Goal: Navigation & Orientation: Understand site structure

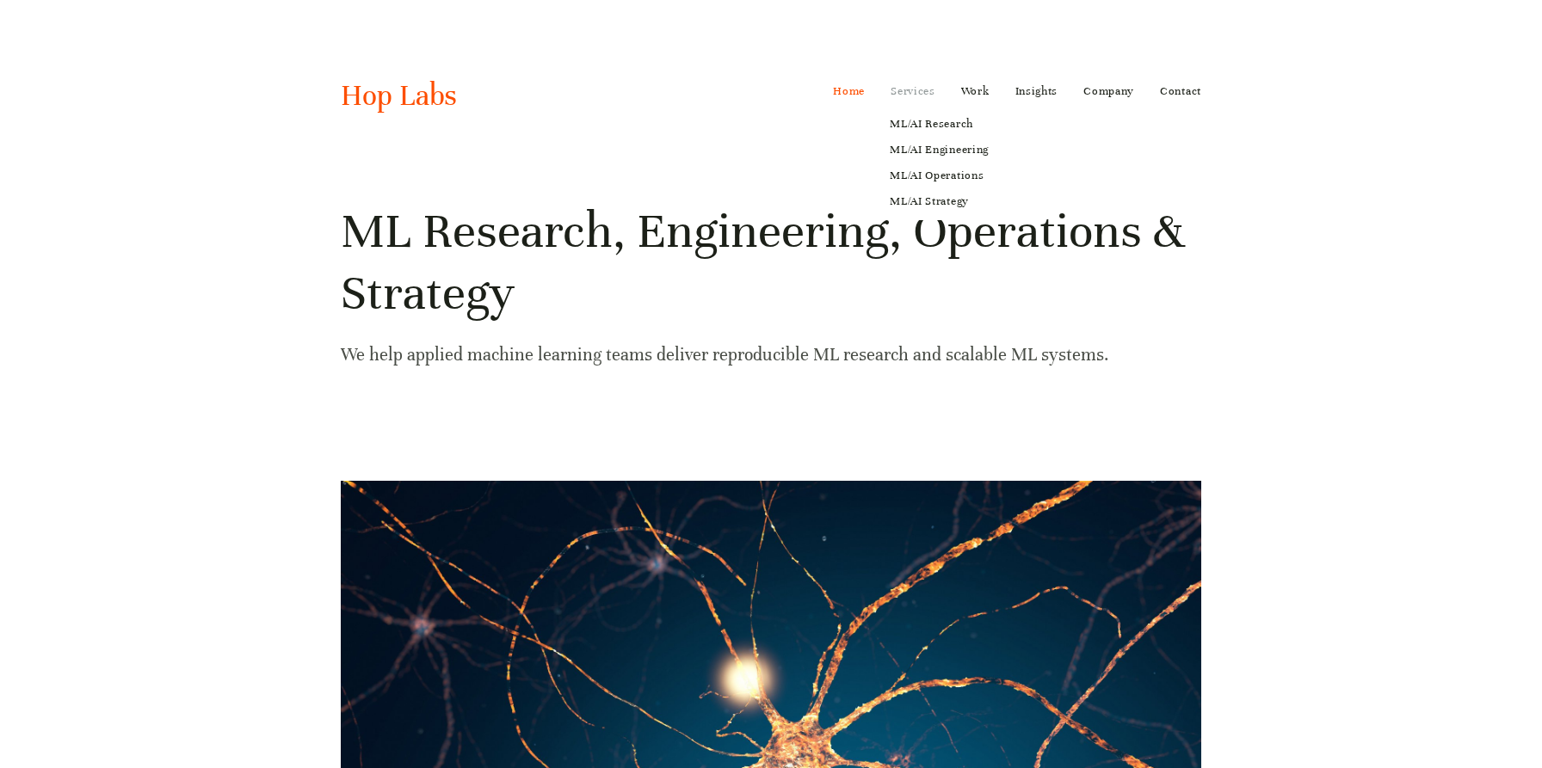
click at [898, 91] on link "Services" at bounding box center [913, 91] width 45 height 28
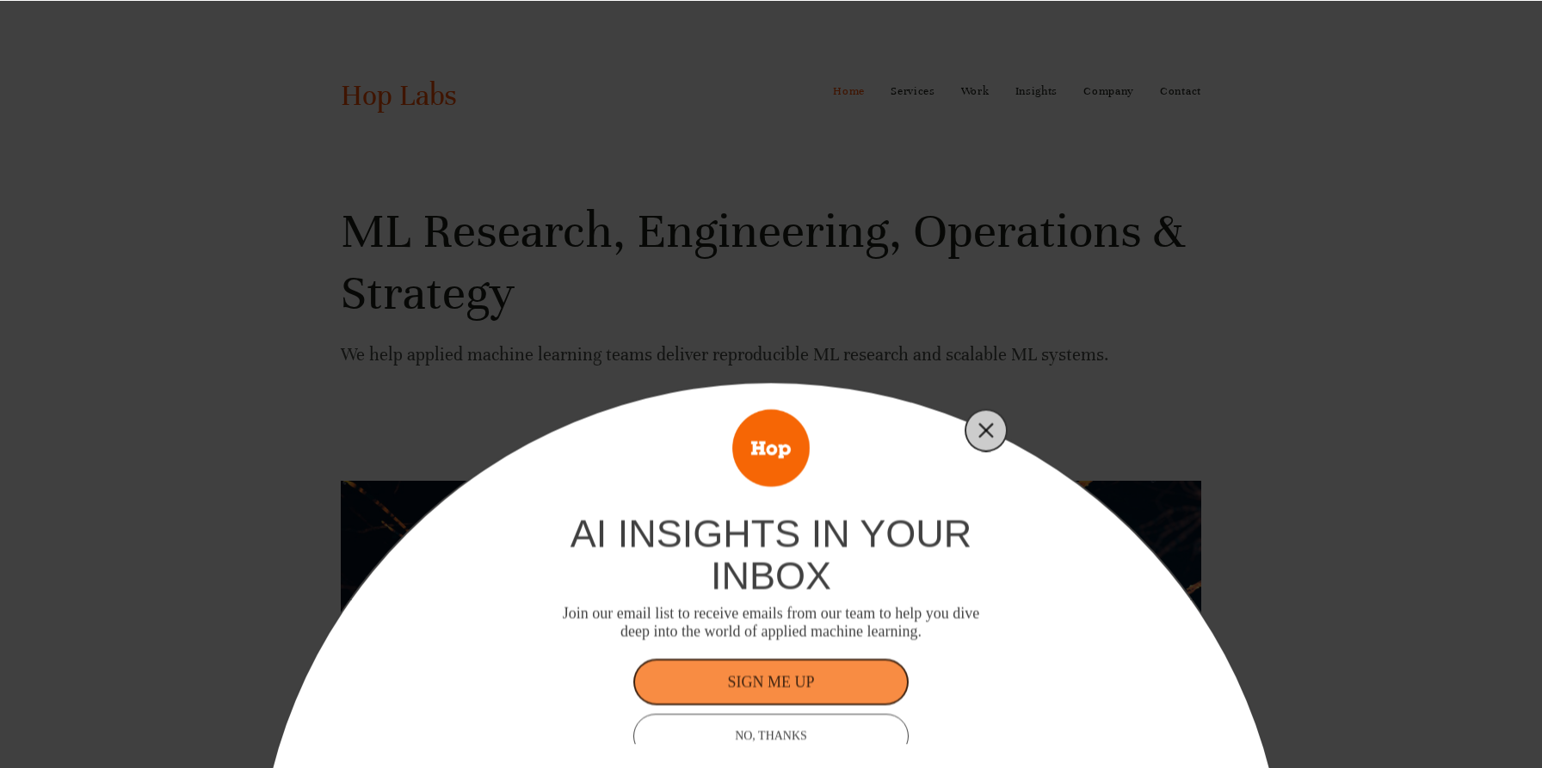
click at [978, 429] on button "Close" at bounding box center [986, 430] width 24 height 24
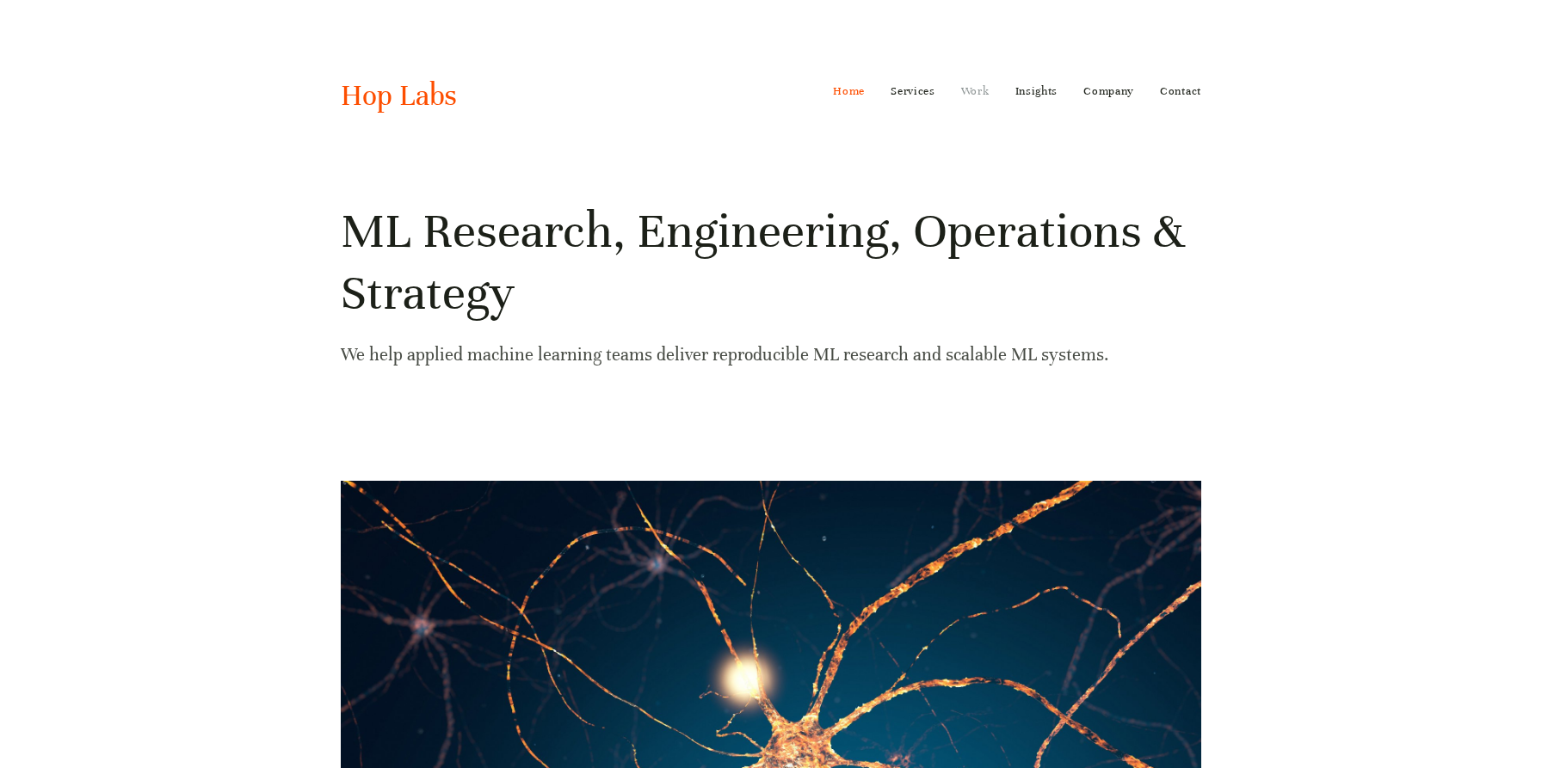
click at [978, 86] on link "Work" at bounding box center [975, 91] width 28 height 28
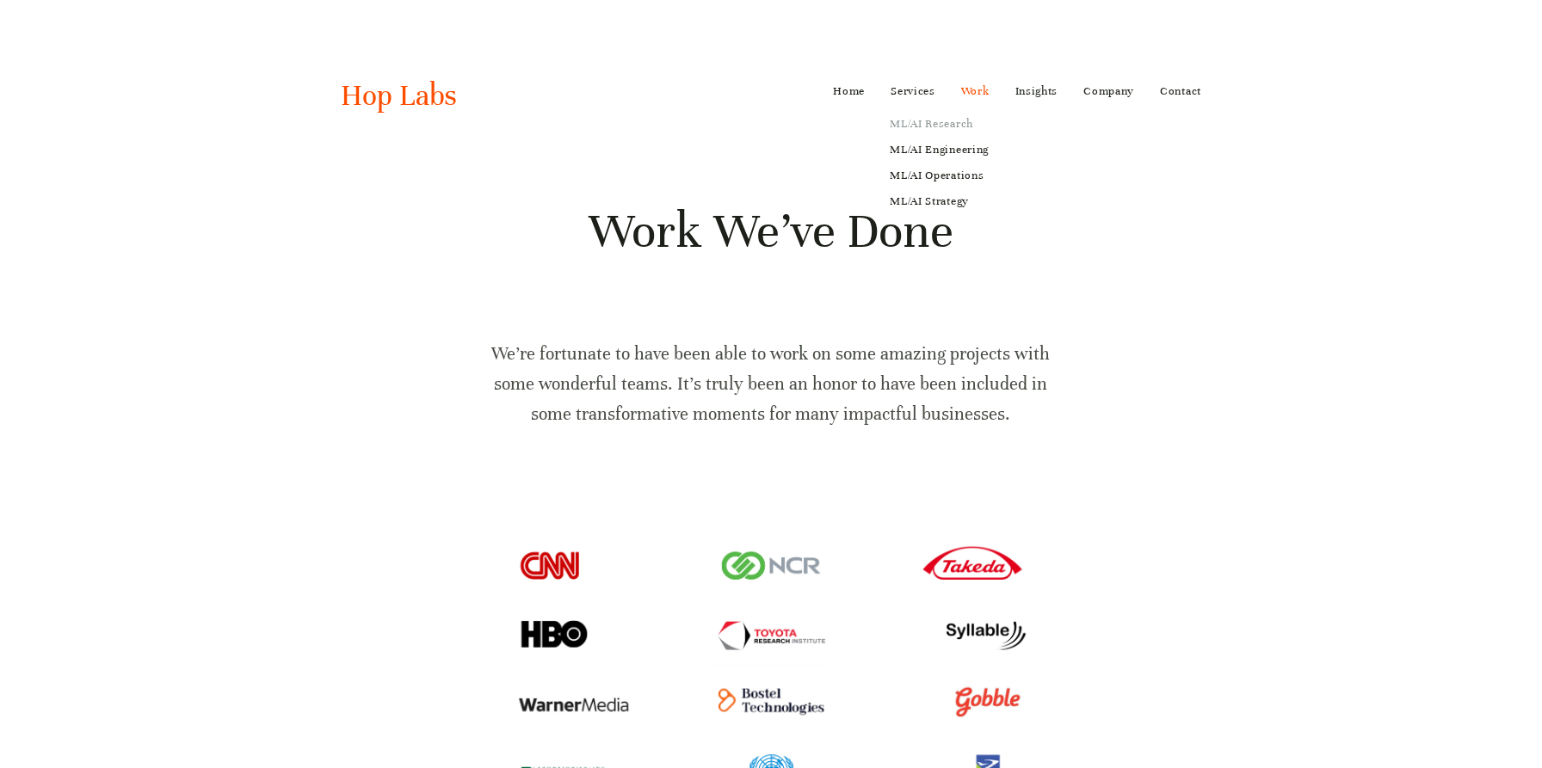
click at [923, 123] on link "ML/AI Research" at bounding box center [939, 124] width 123 height 26
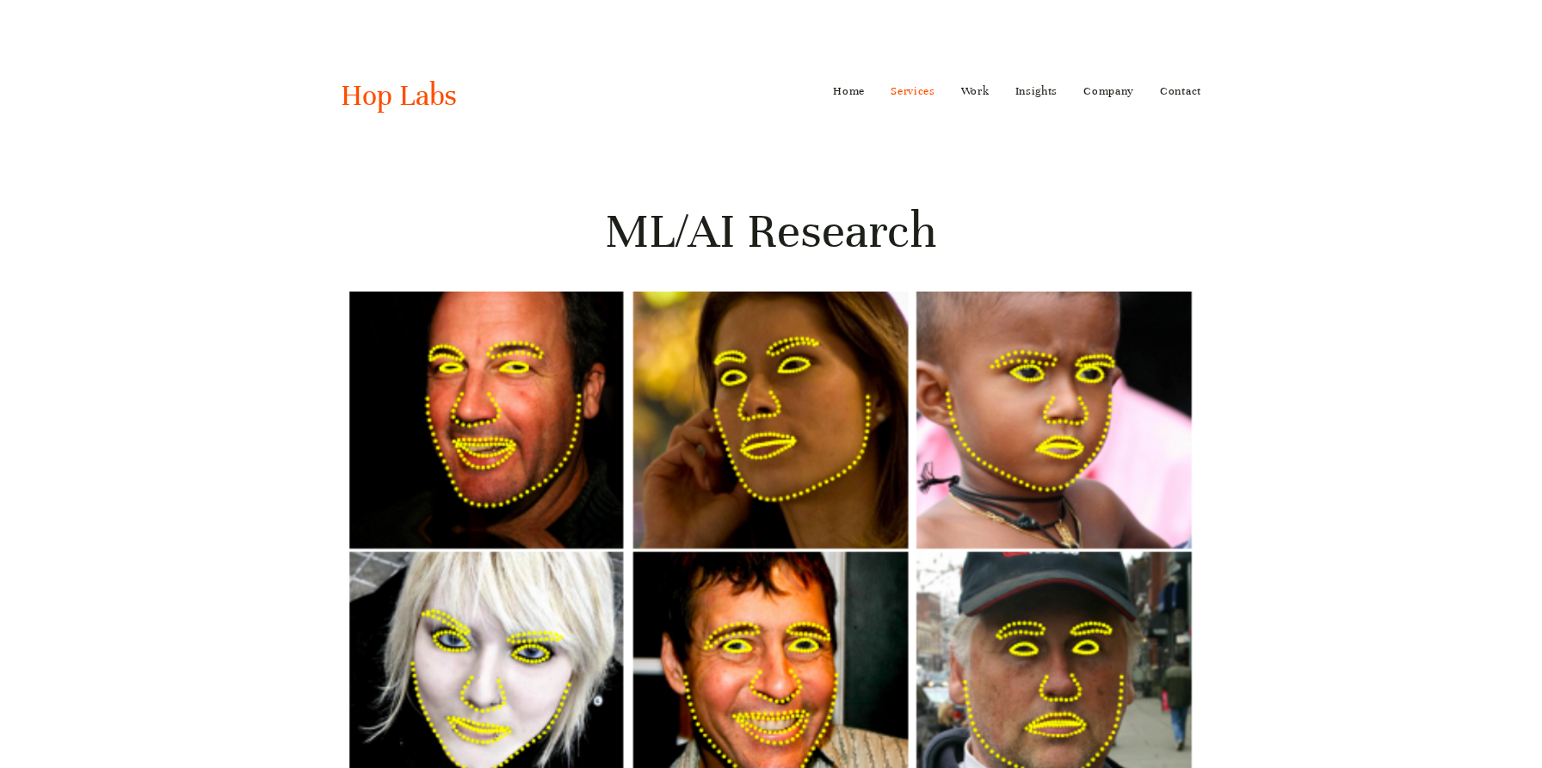
click at [1077, 96] on nav "Home Services ML/AI Research ML/AI Engineering ML/AI Operations ML/AI Strategy …" at bounding box center [1017, 91] width 368 height 28
click at [1095, 93] on link "Company" at bounding box center [1108, 91] width 51 height 28
click at [1094, 111] on link "Values" at bounding box center [1155, 124] width 170 height 26
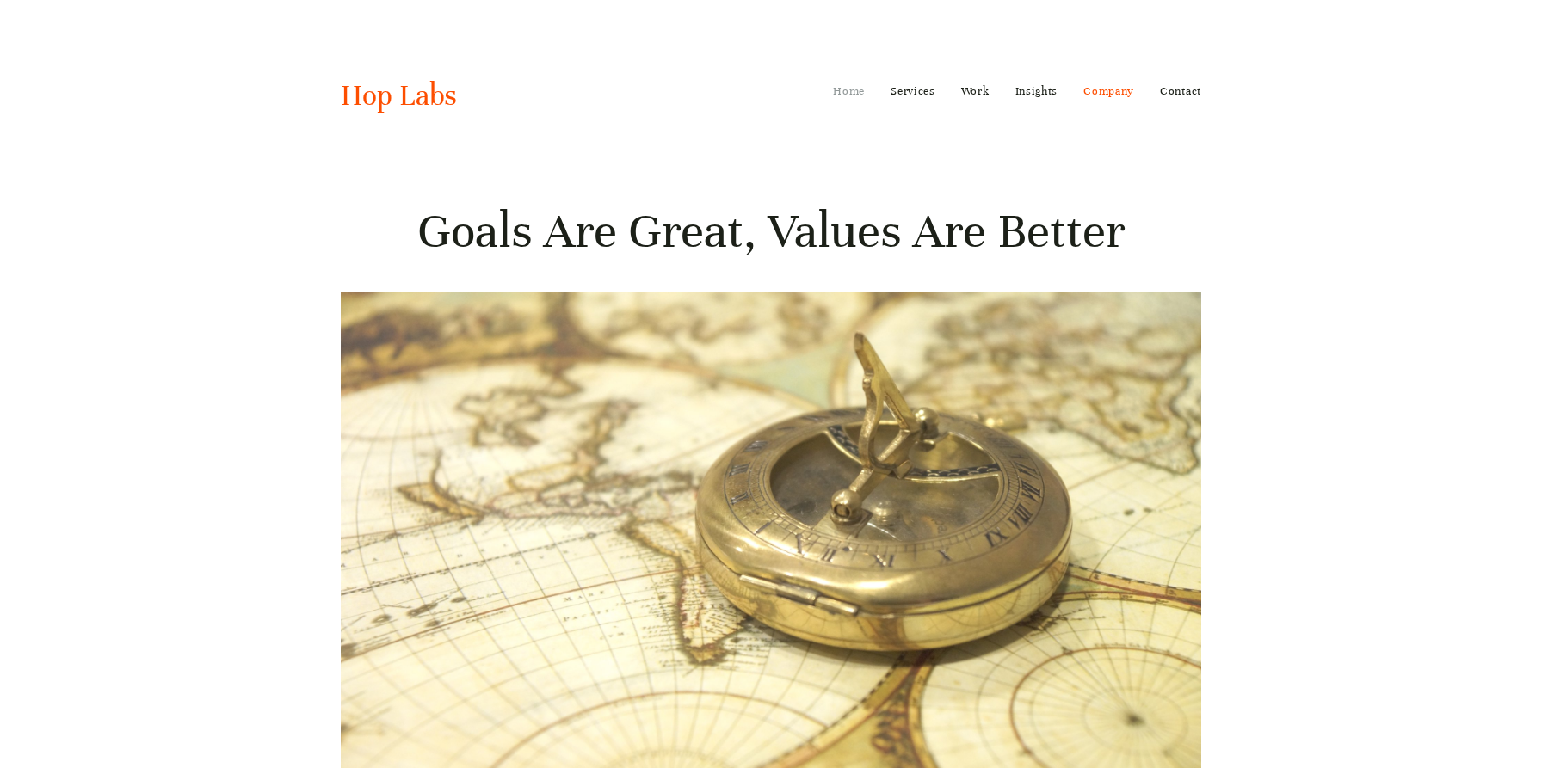
click at [842, 97] on link "Home" at bounding box center [849, 91] width 32 height 28
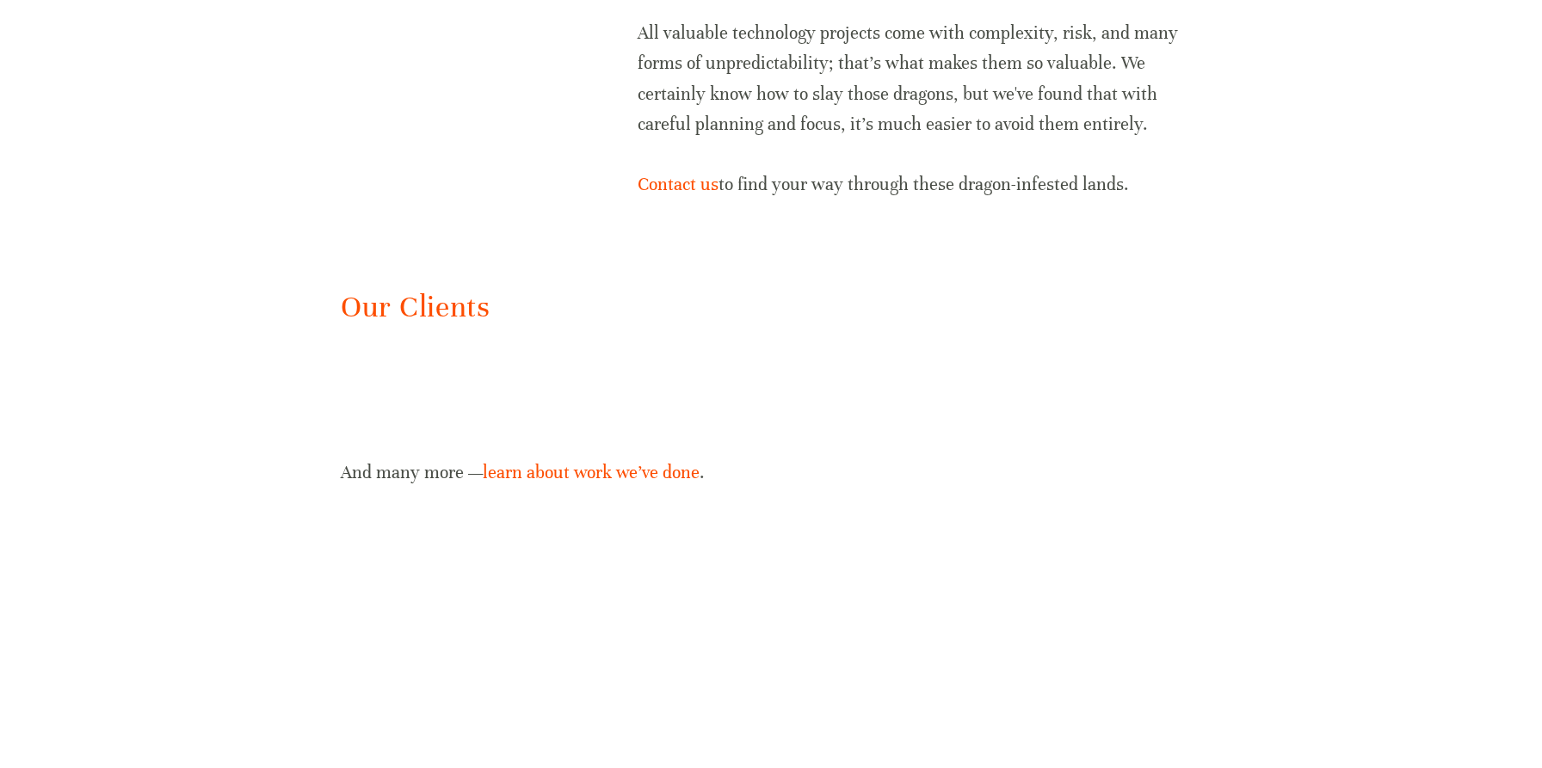
scroll to position [3389, 0]
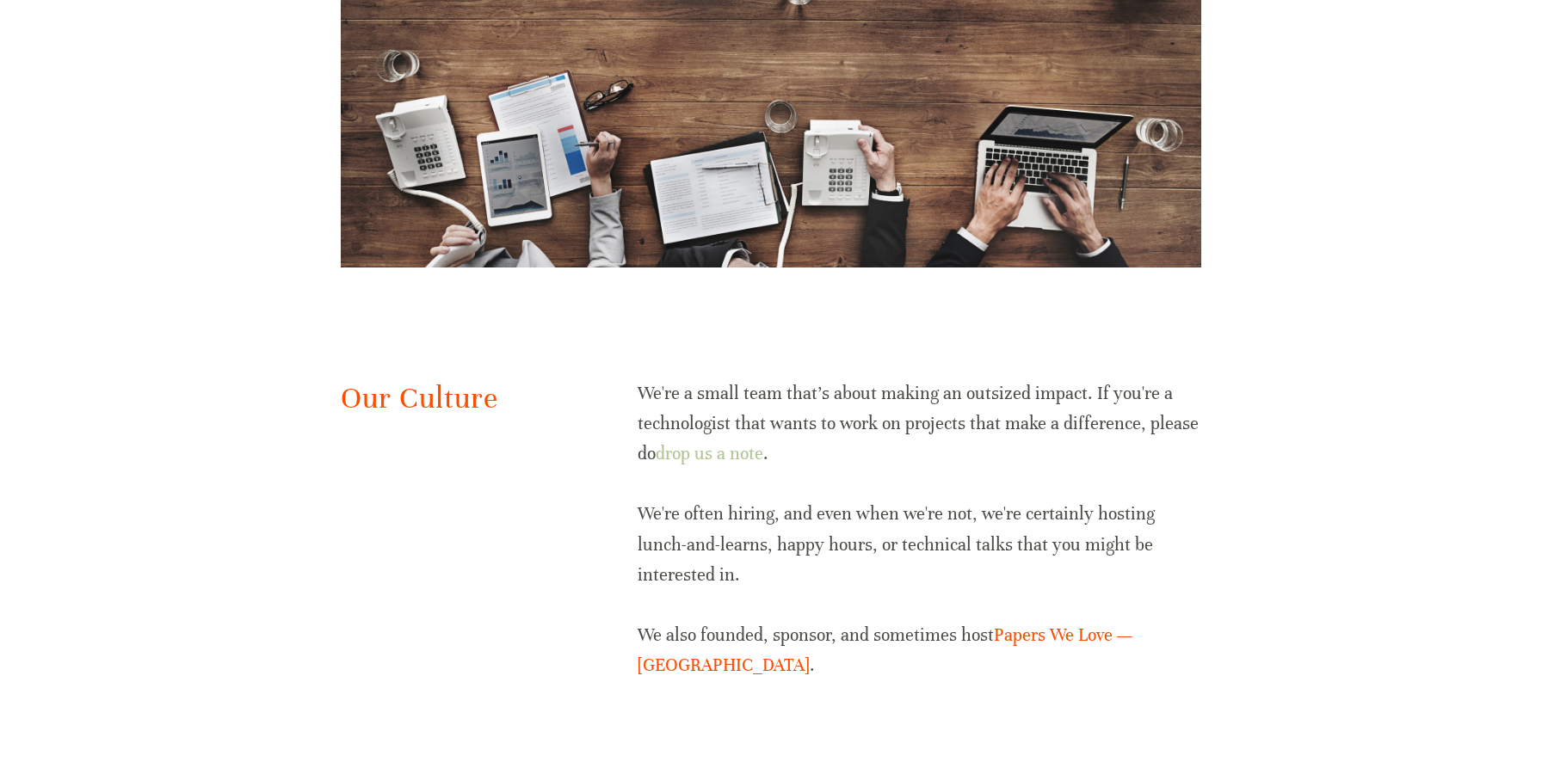
click at [732, 453] on link "drop us a note" at bounding box center [710, 454] width 108 height 22
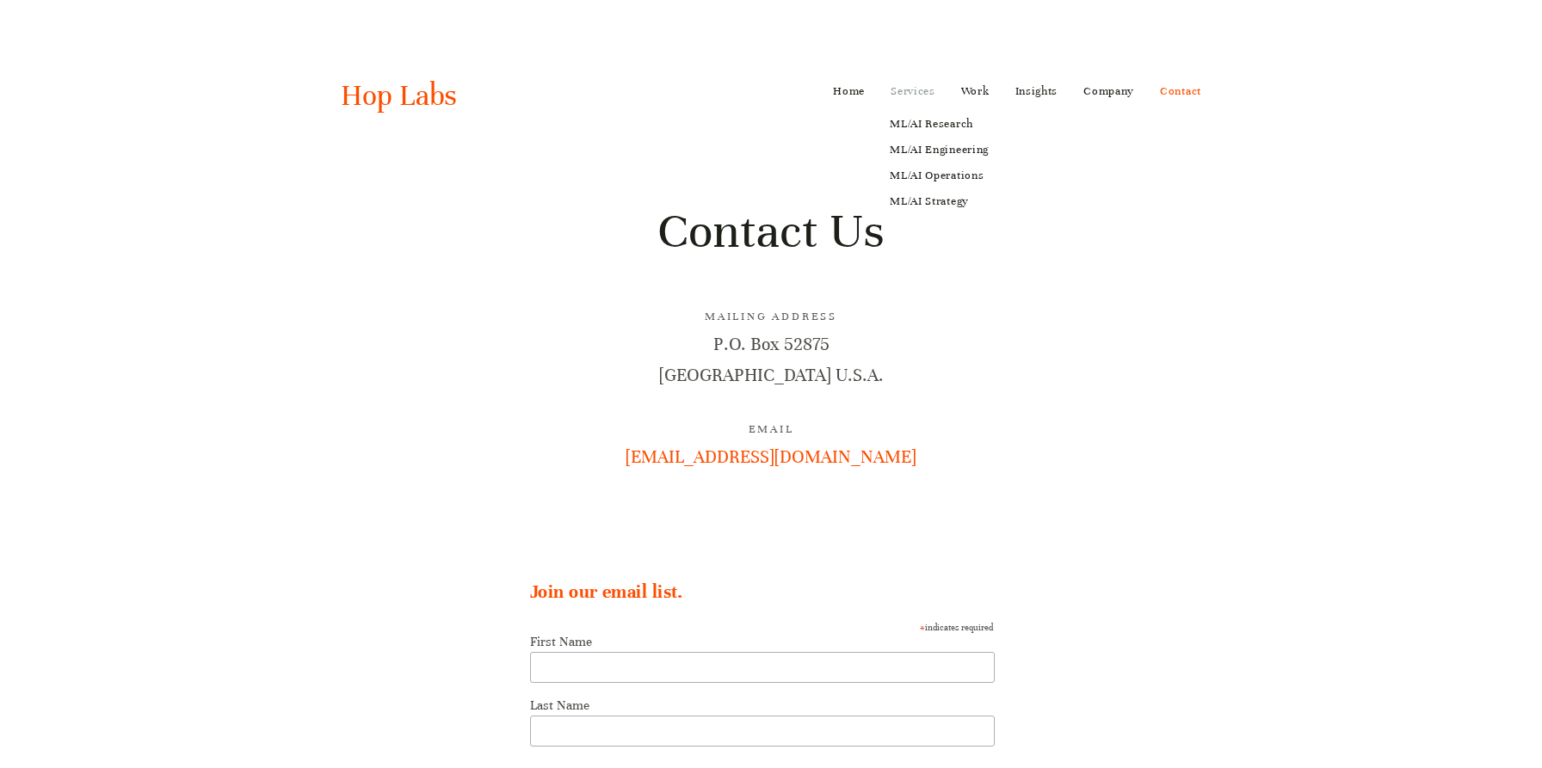
click at [898, 99] on link "Services" at bounding box center [913, 91] width 45 height 28
click at [932, 182] on link "ML/AI Operations" at bounding box center [939, 176] width 123 height 26
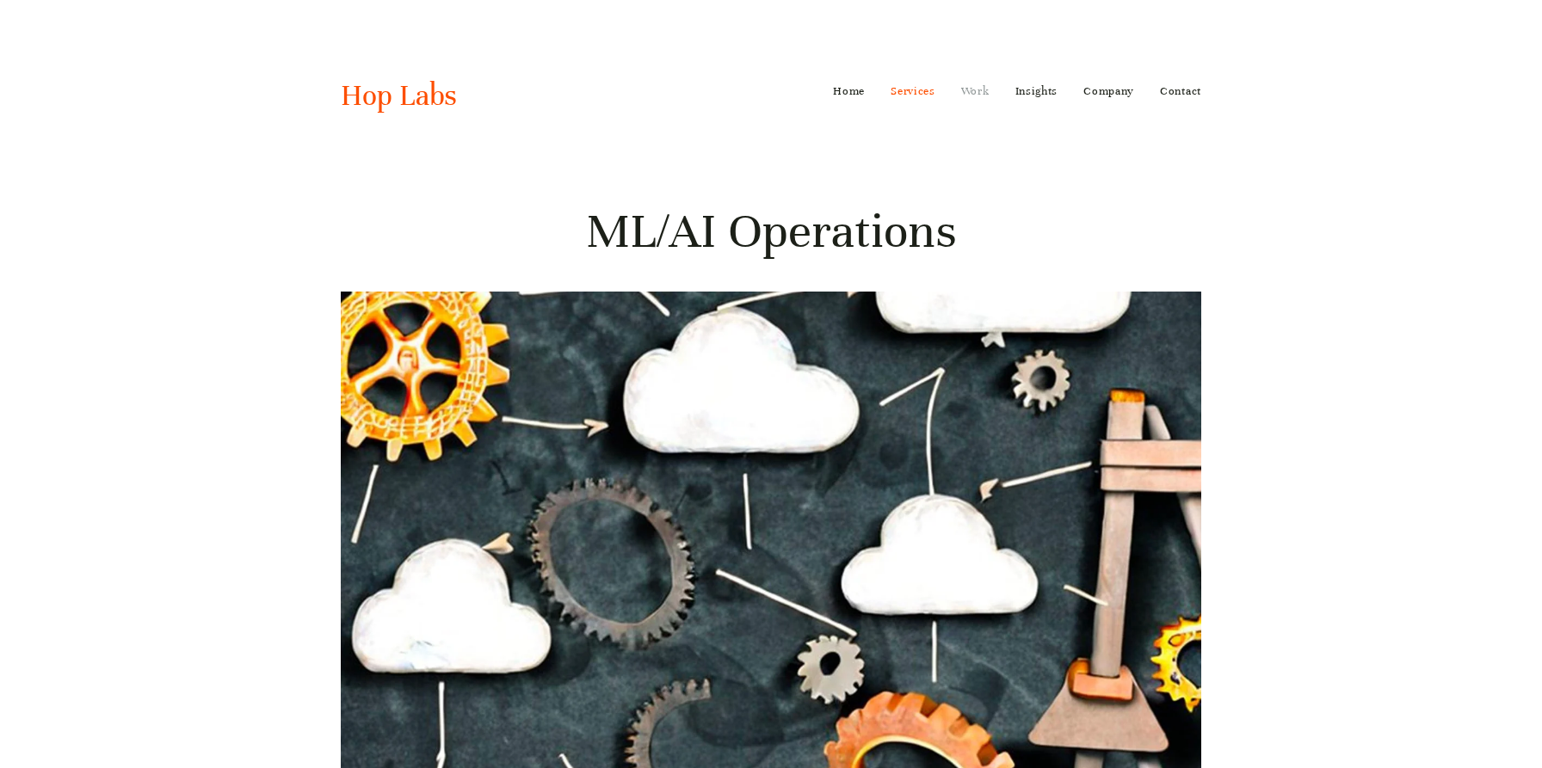
click at [965, 83] on link "Work" at bounding box center [975, 91] width 28 height 28
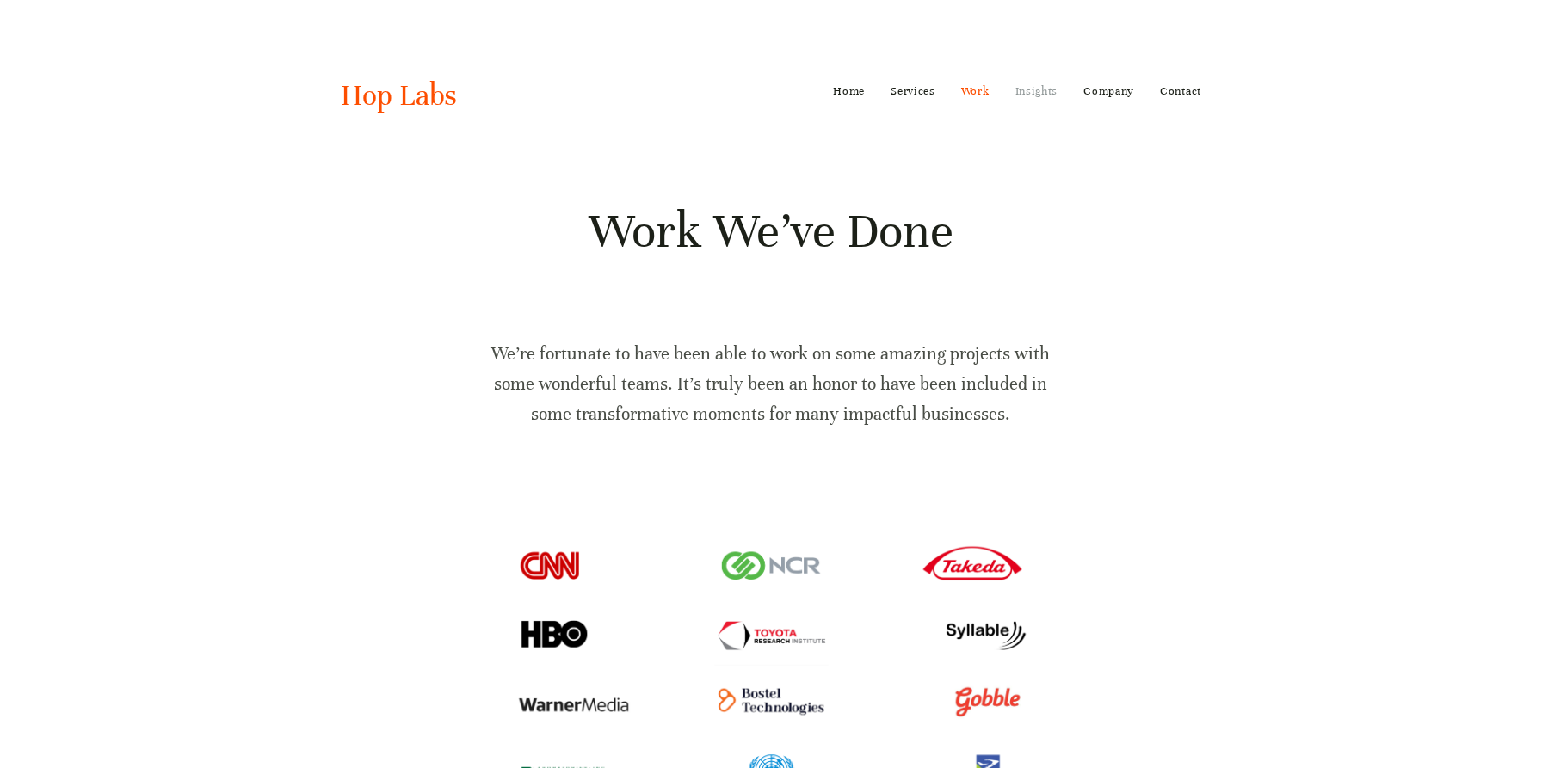
click at [1038, 85] on link "Insights" at bounding box center [1036, 91] width 43 height 28
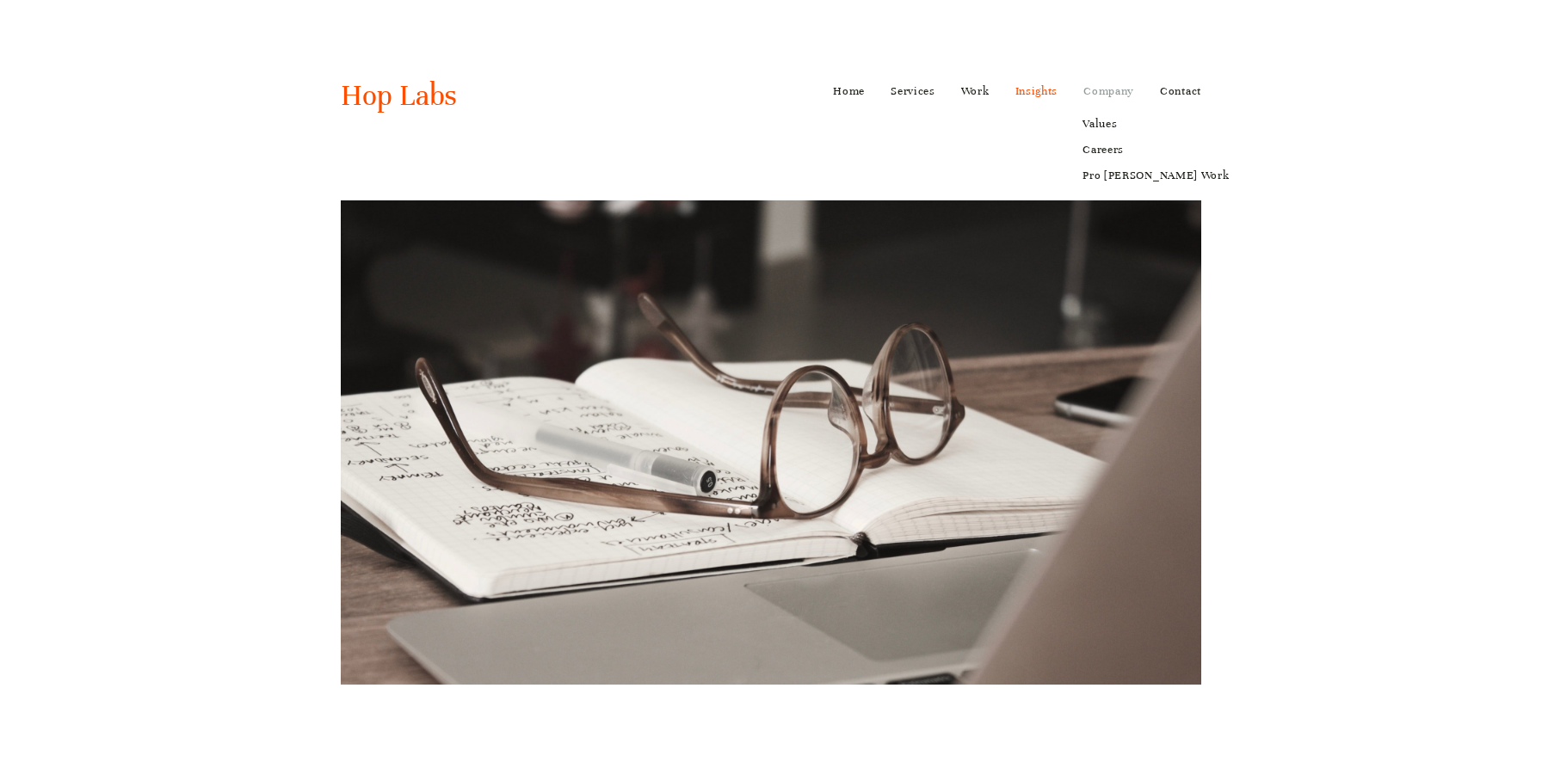
click at [1117, 80] on link "Company" at bounding box center [1108, 91] width 51 height 28
click at [845, 93] on link "Home" at bounding box center [849, 91] width 32 height 28
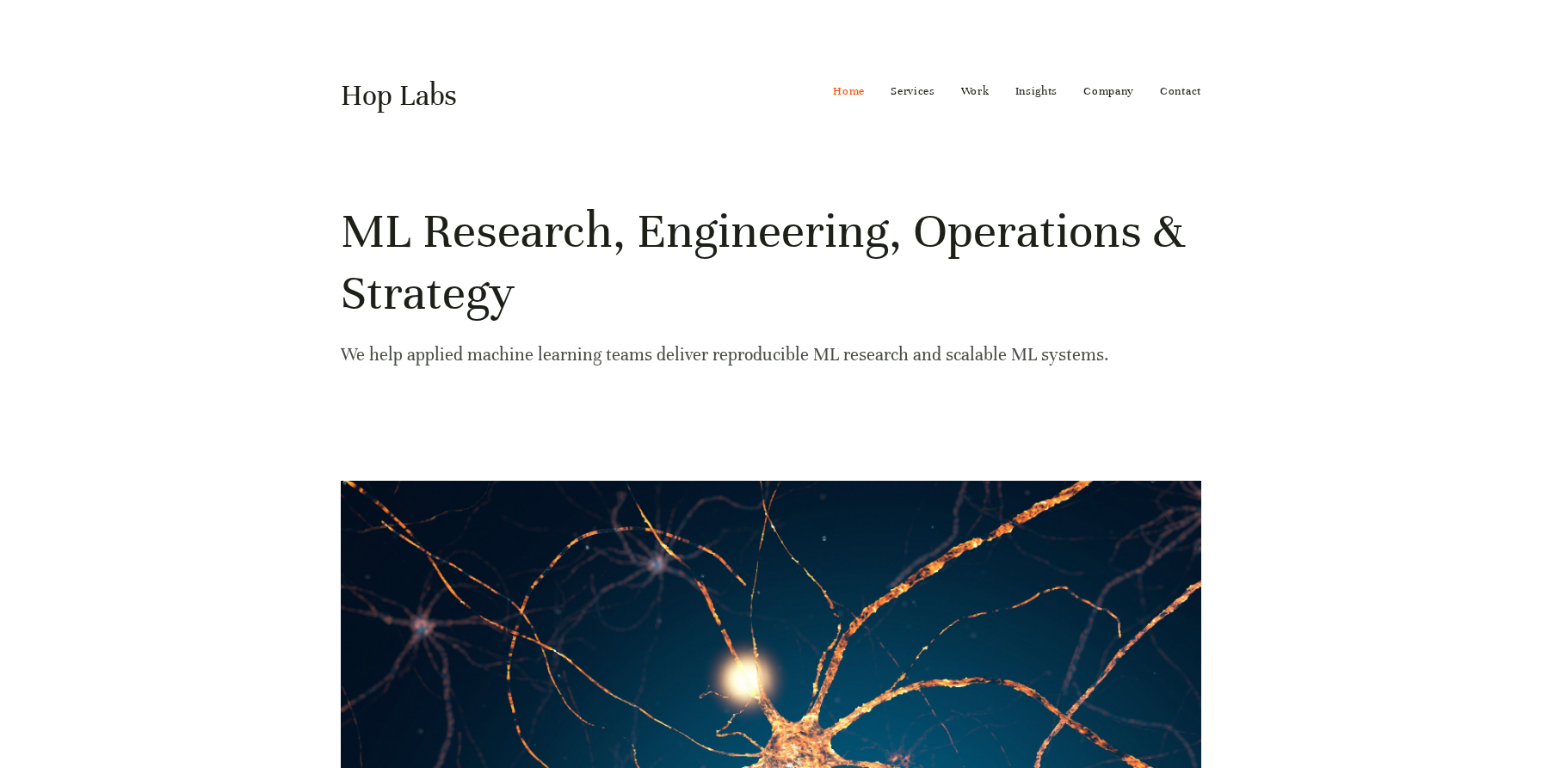
click at [396, 99] on link "Hop Labs" at bounding box center [399, 95] width 116 height 36
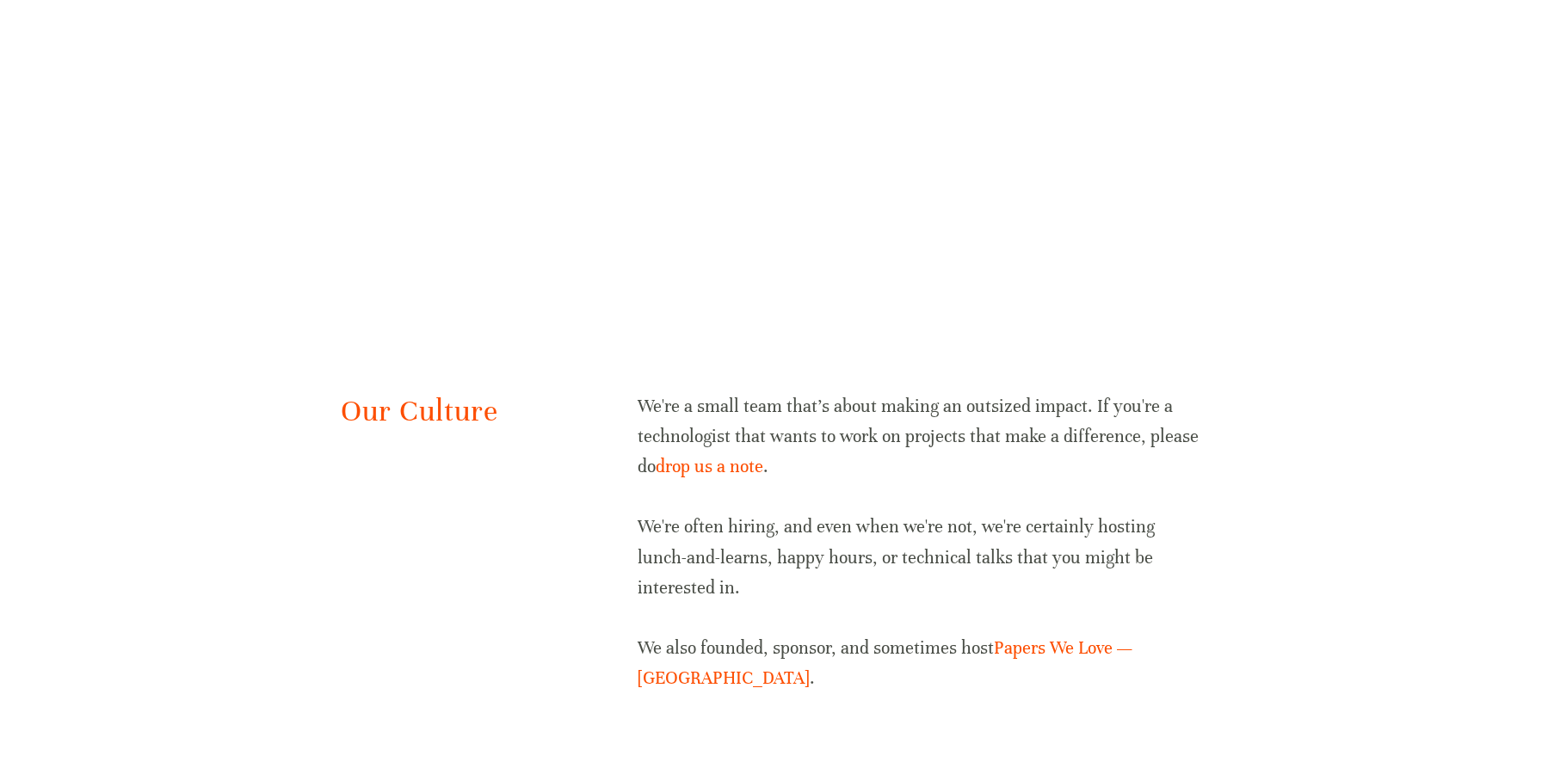
scroll to position [3389, 0]
